Goal: Information Seeking & Learning: Learn about a topic

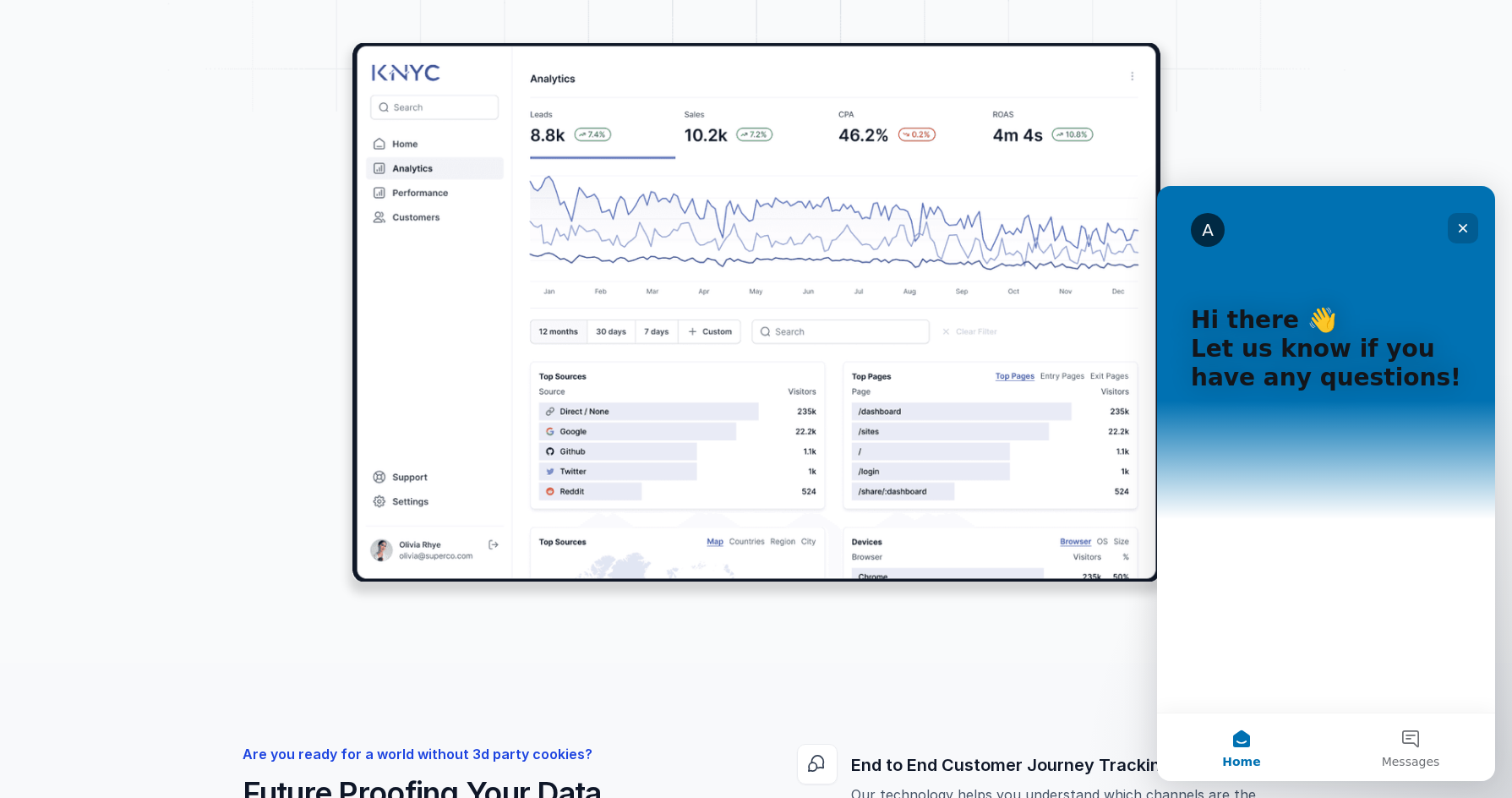
click at [1464, 232] on icon "Close" at bounding box center [1463, 228] width 13 height 13
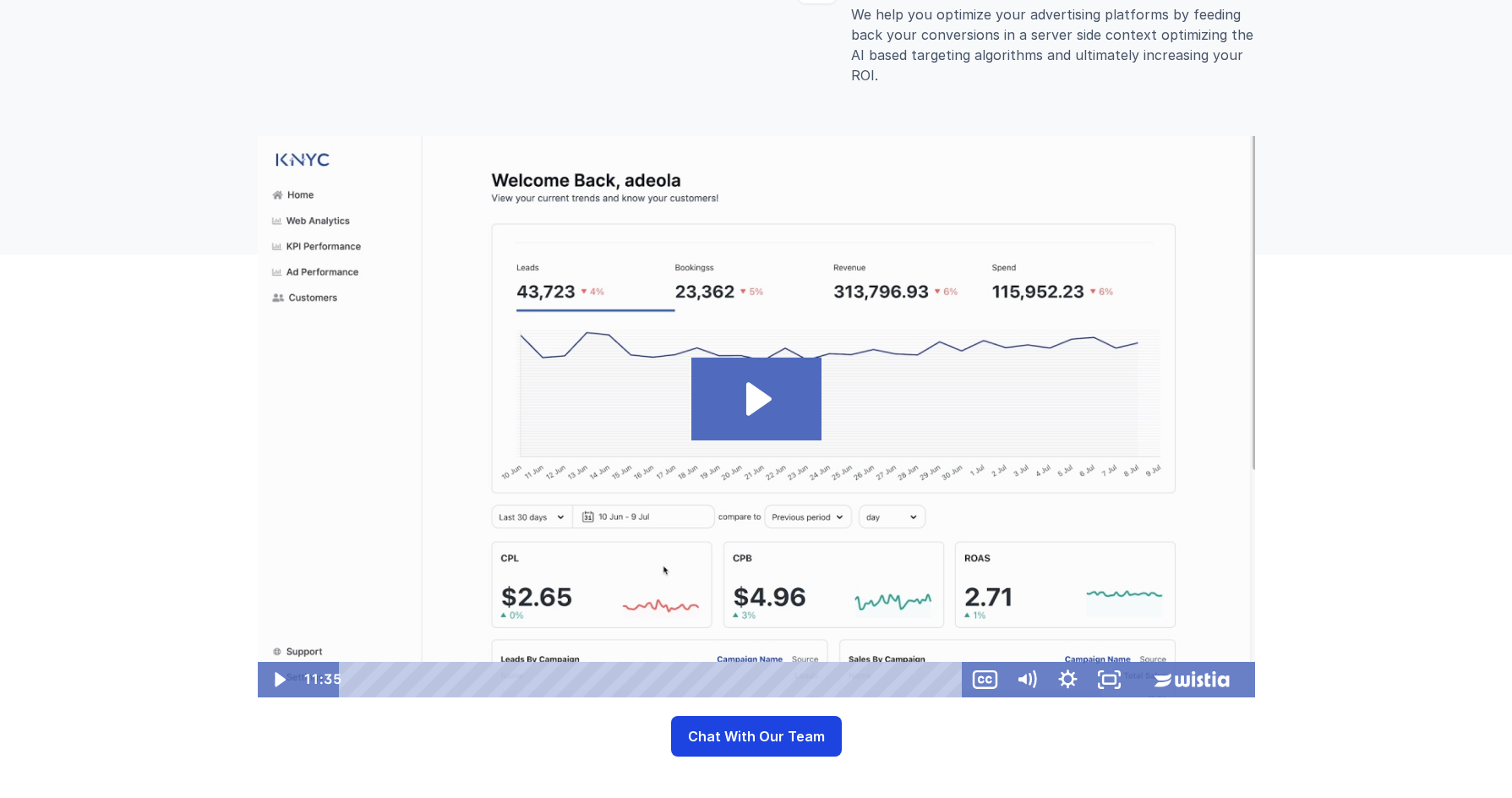
scroll to position [1418, 0]
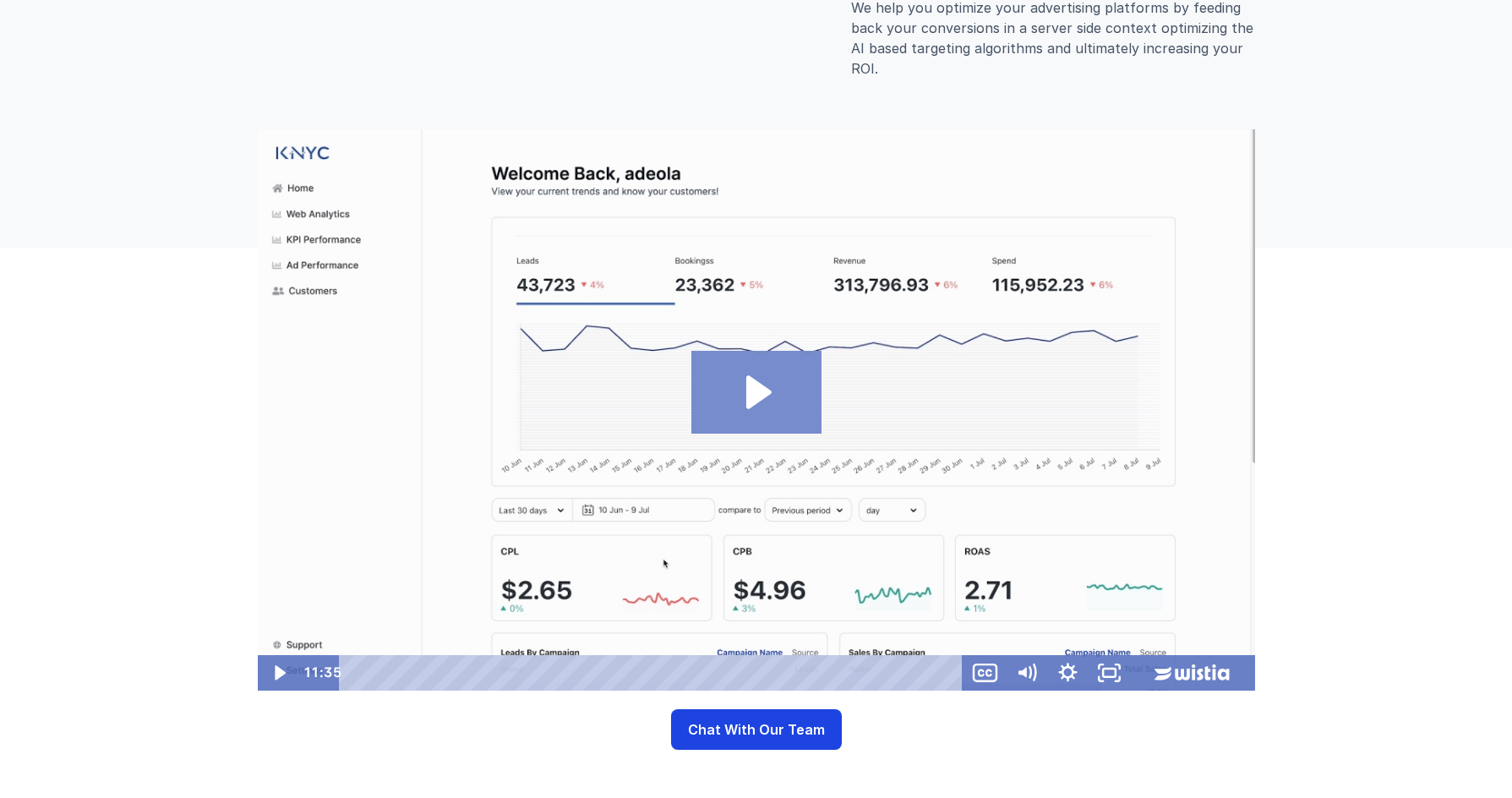
click at [760, 390] on icon "Play Video: NYC Demo Video Full" at bounding box center [758, 392] width 25 height 34
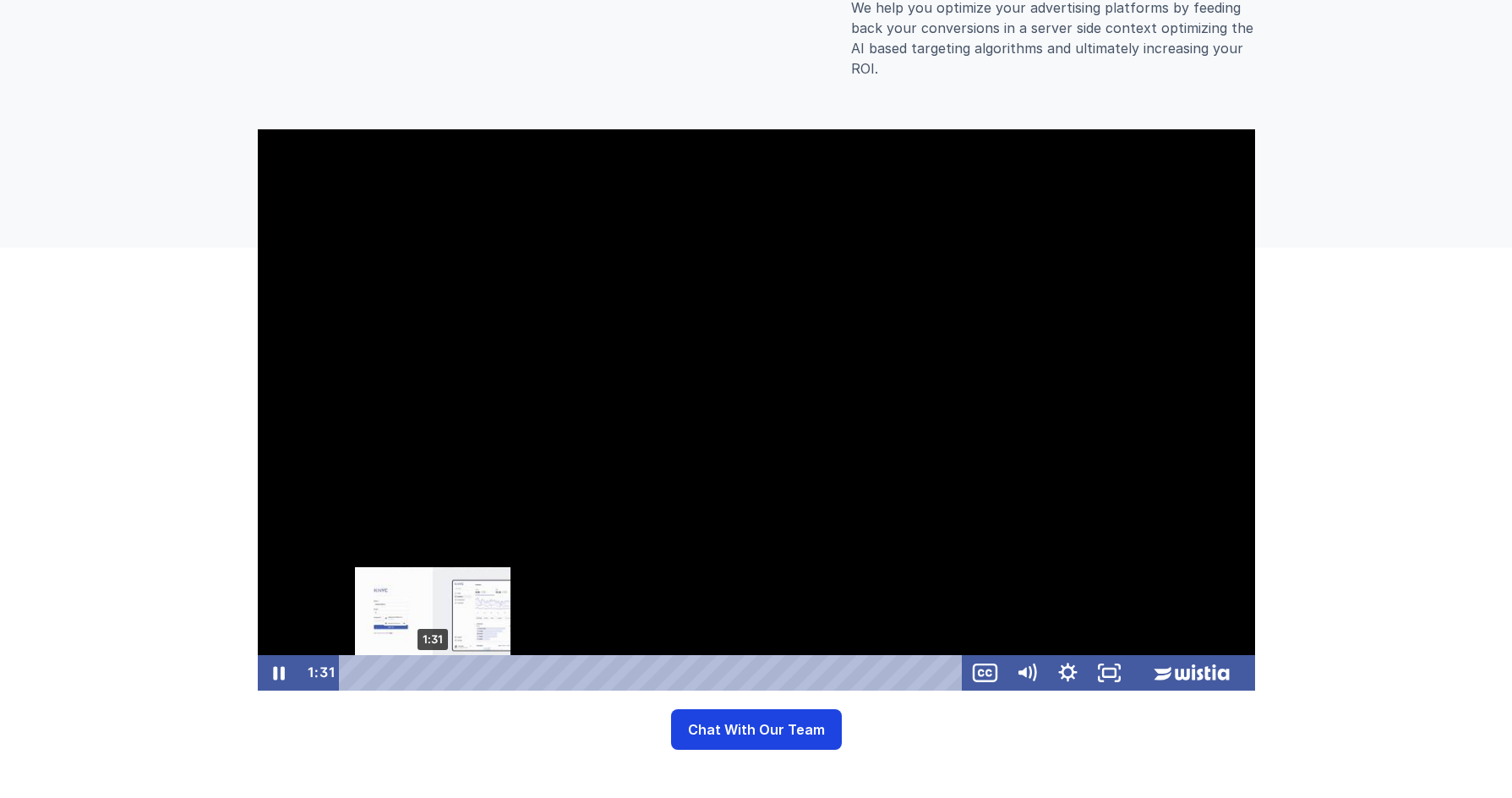
click at [432, 670] on div "1:31" at bounding box center [652, 673] width 599 height 36
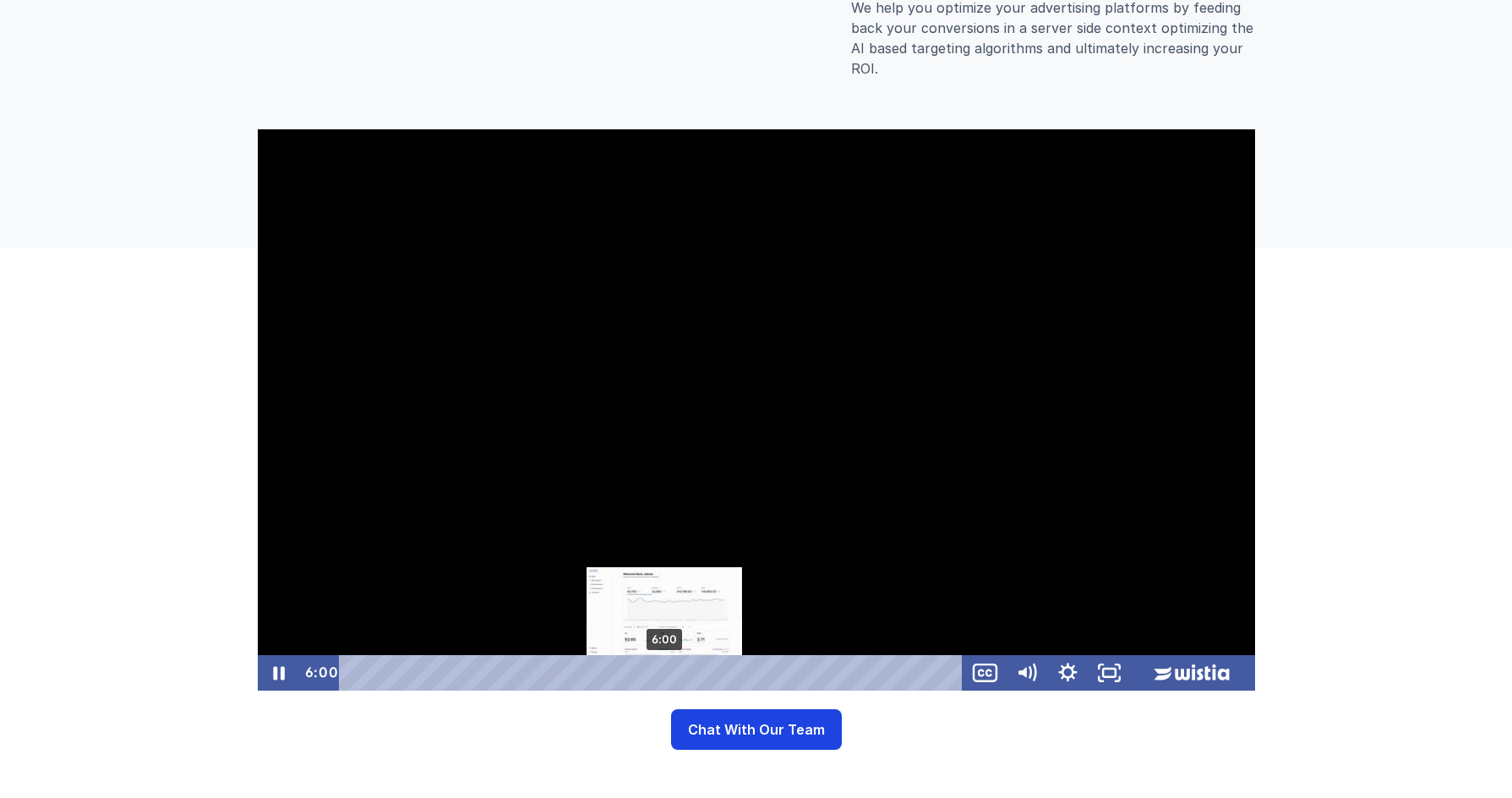
click at [664, 673] on div "6:00" at bounding box center [652, 673] width 599 height 36
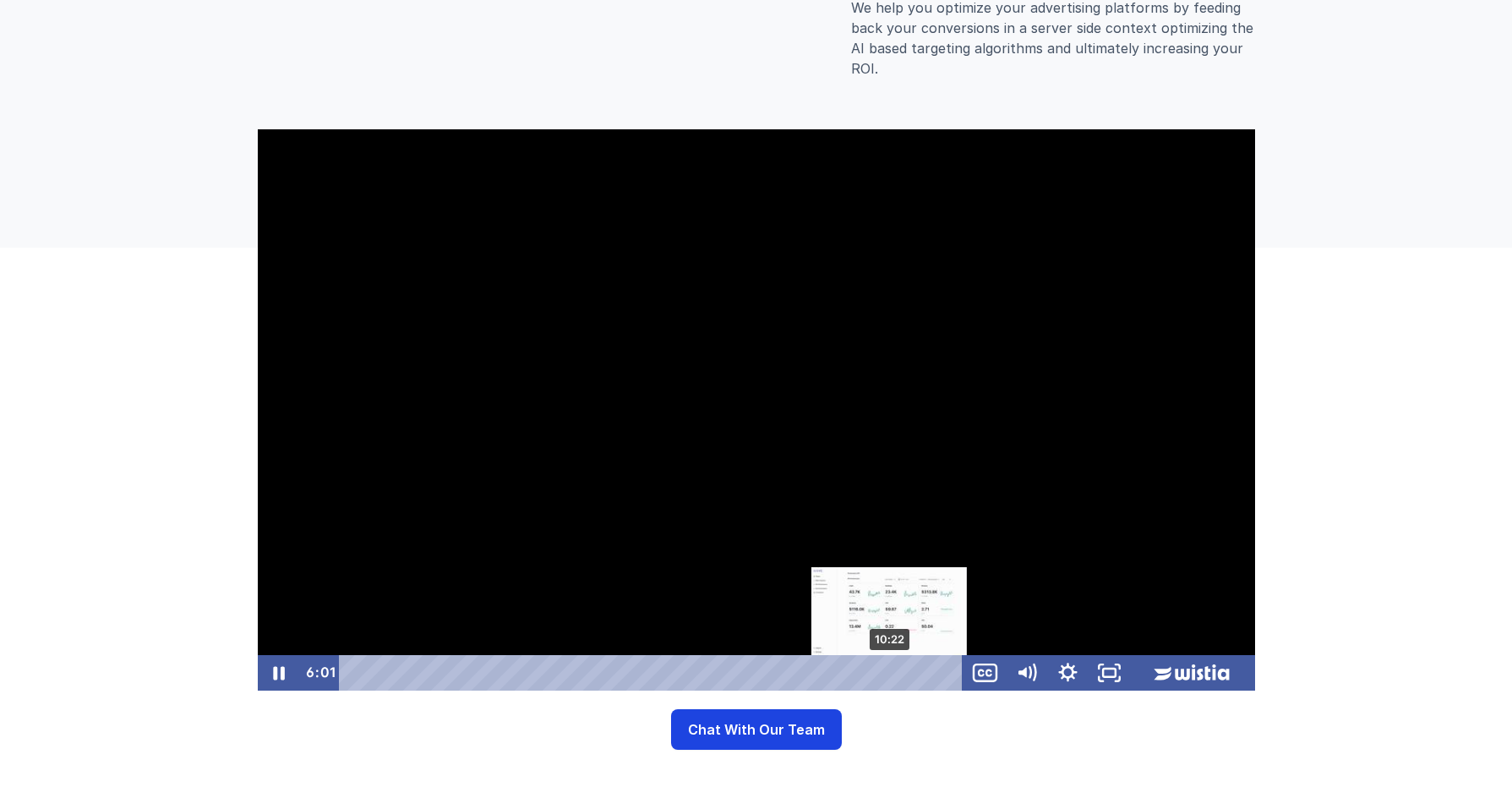
click at [890, 669] on div "10:22" at bounding box center [652, 673] width 599 height 36
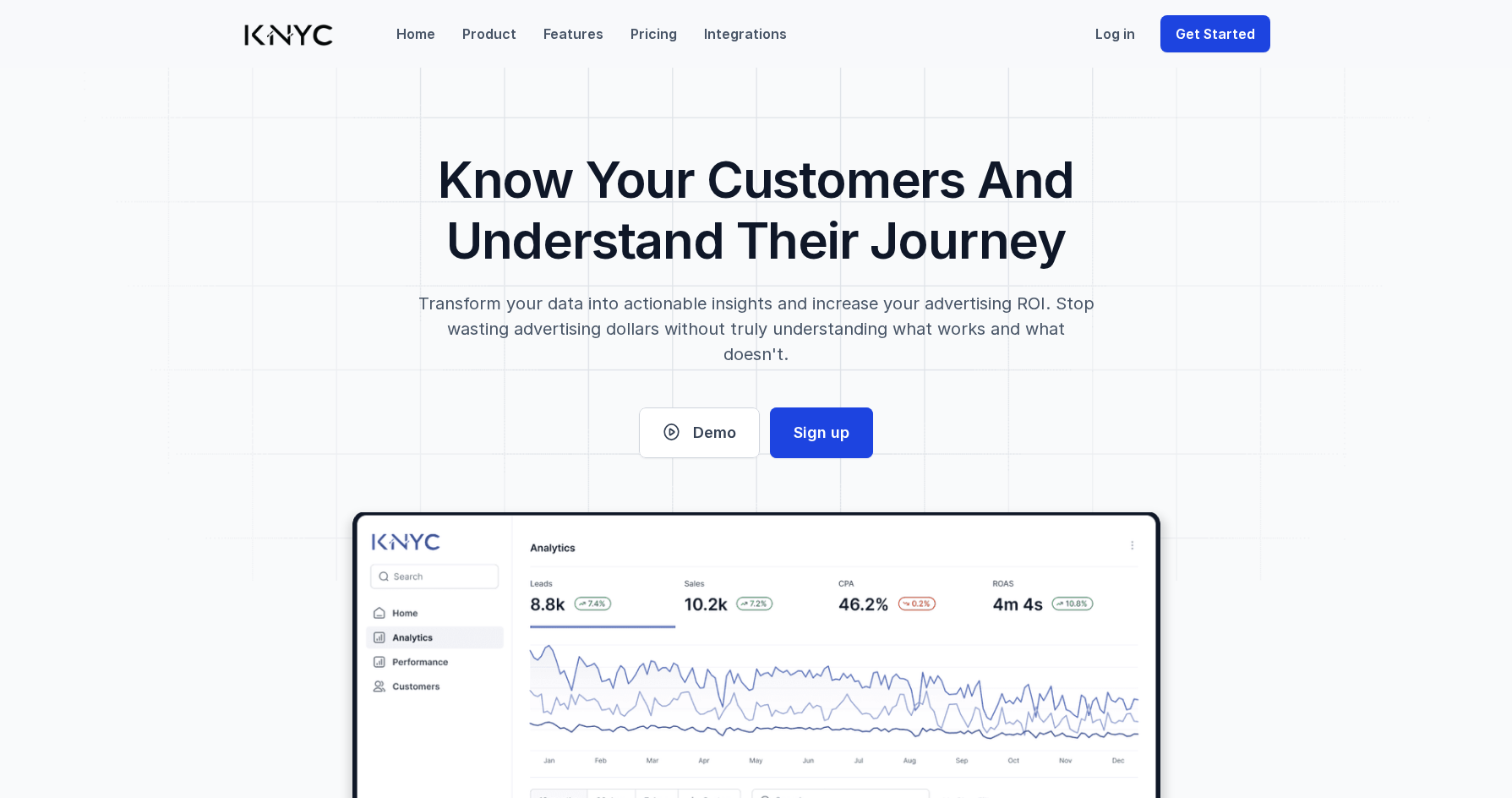
scroll to position [0, 0]
click at [290, 38] on img at bounding box center [288, 34] width 92 height 22
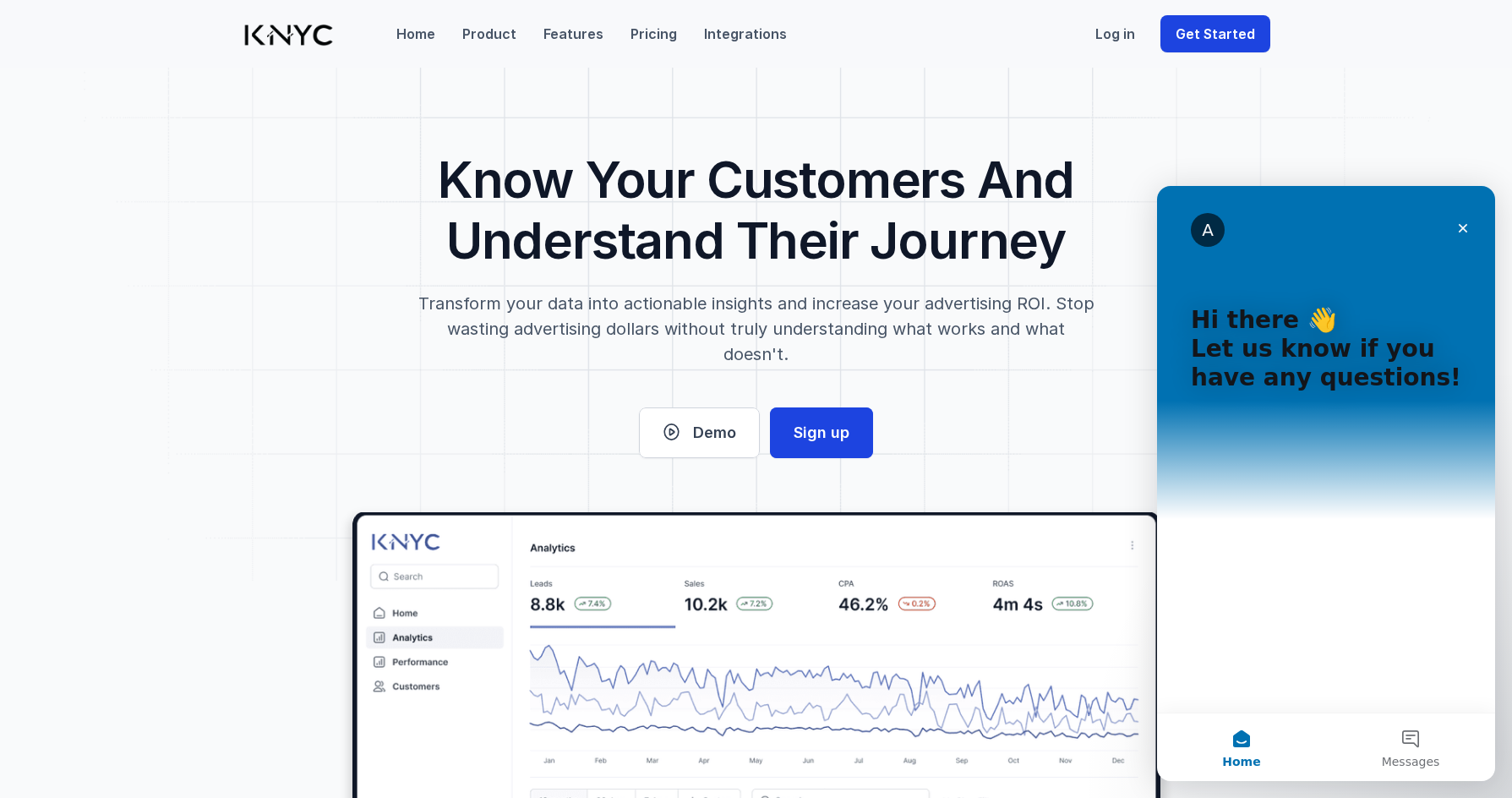
click at [503, 39] on p "Product" at bounding box center [489, 33] width 54 height 21
click at [490, 32] on p "Product" at bounding box center [489, 33] width 54 height 21
click at [557, 36] on p "Features" at bounding box center [573, 33] width 60 height 21
click at [1465, 228] on icon "Close" at bounding box center [1463, 228] width 13 height 13
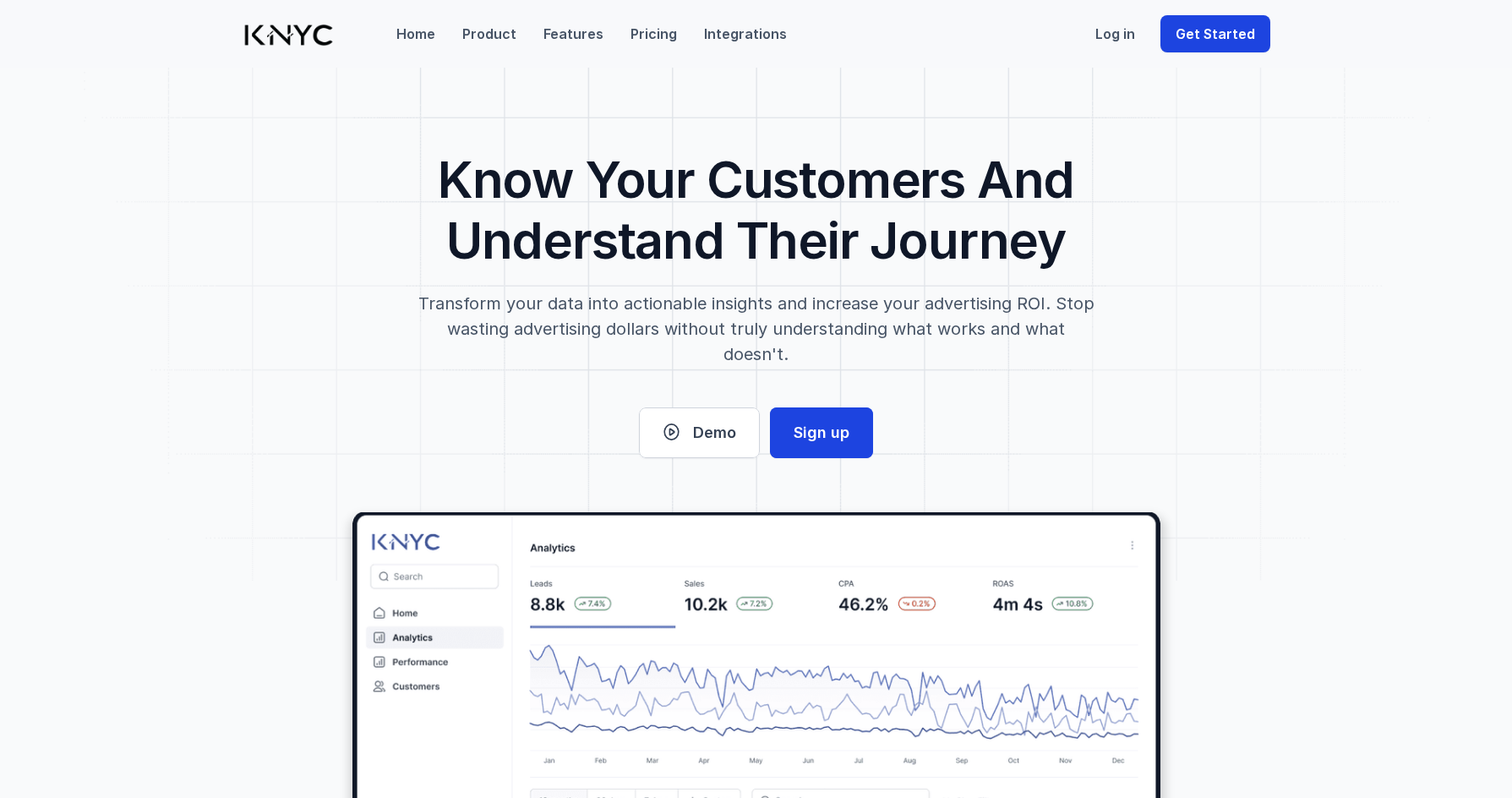
click at [567, 38] on p "Features" at bounding box center [573, 33] width 60 height 21
click at [639, 36] on p "Pricing" at bounding box center [654, 33] width 47 height 21
